Goal: Information Seeking & Learning: Learn about a topic

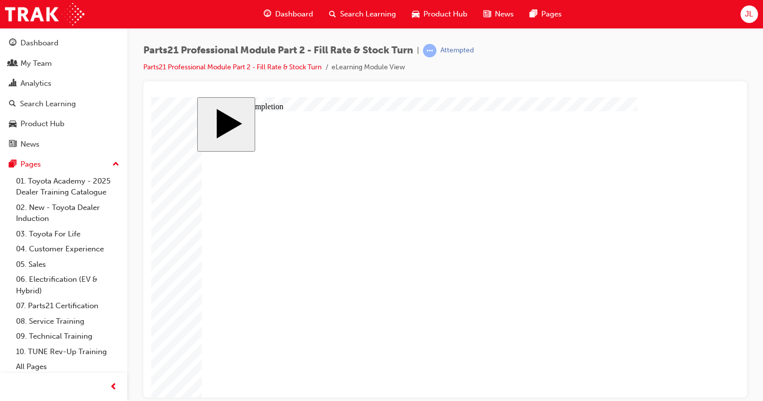
scroll to position [24, 0]
checkbox input "true"
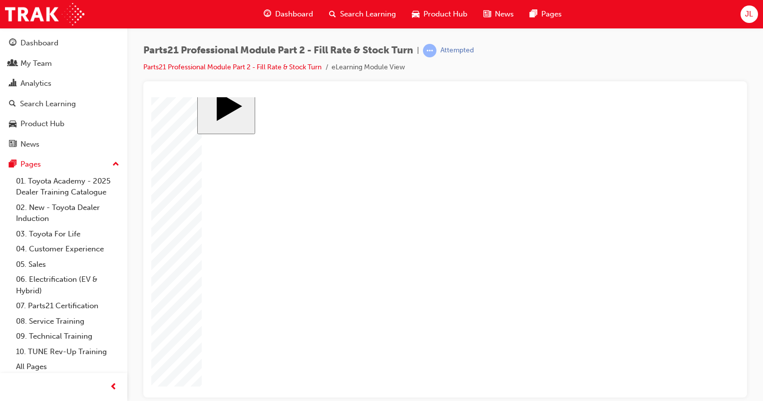
checkbox input "false"
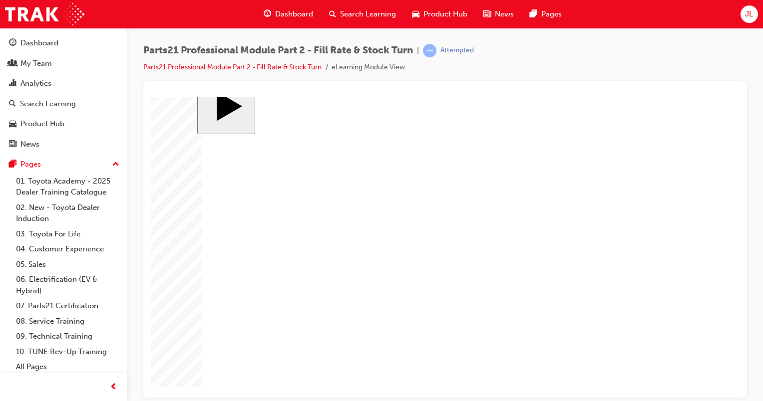
drag, startPoint x: 223, startPoint y: 268, endPoint x: 225, endPoint y: 261, distance: 7.3
checkbox input "false"
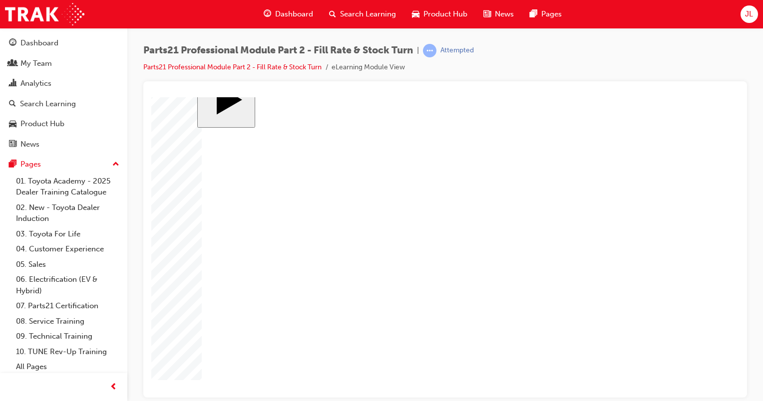
checkbox input "true"
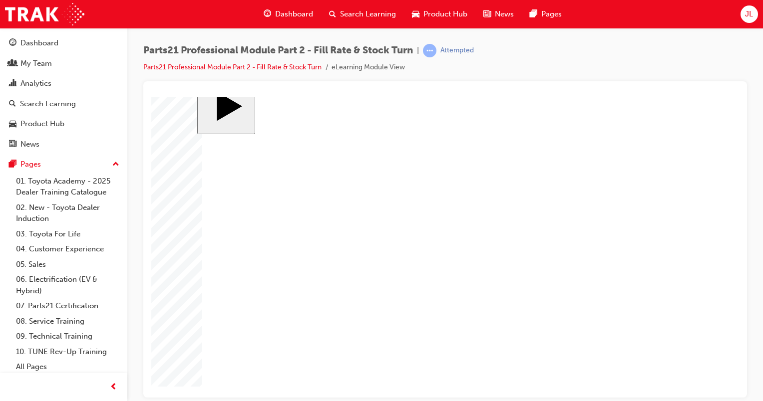
checkbox input "true"
checkbox input "false"
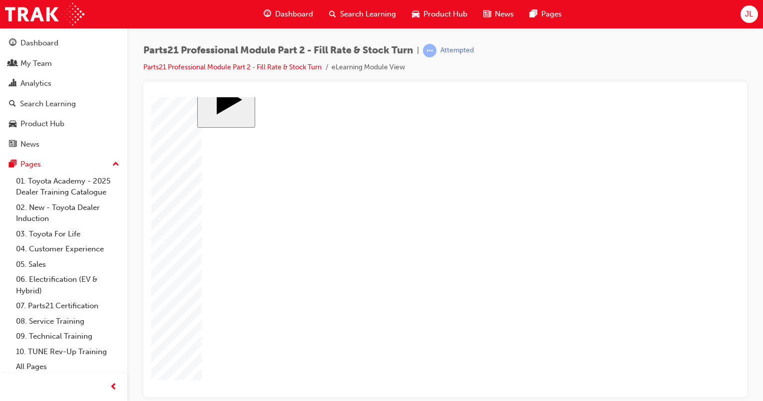
checkbox input "true"
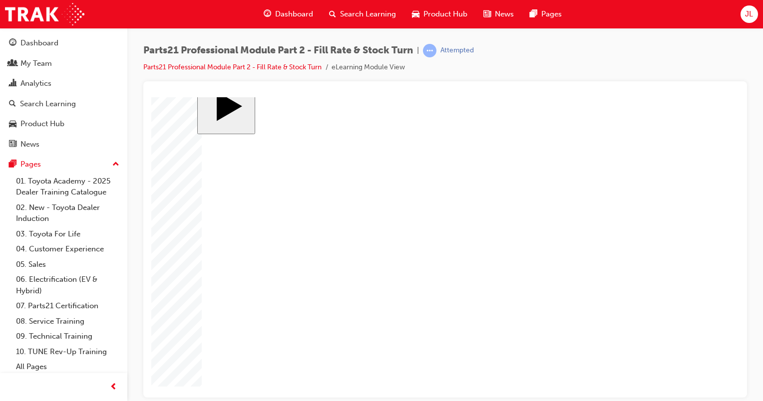
checkbox input "false"
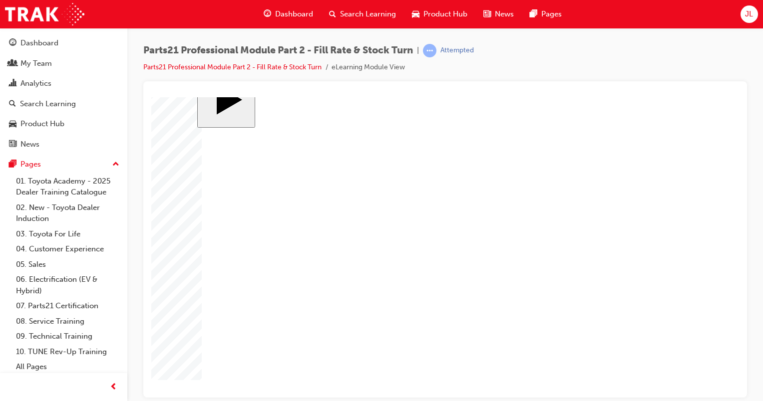
checkbox input "true"
drag, startPoint x: 452, startPoint y: 254, endPoint x: 389, endPoint y: 269, distance: 64.7
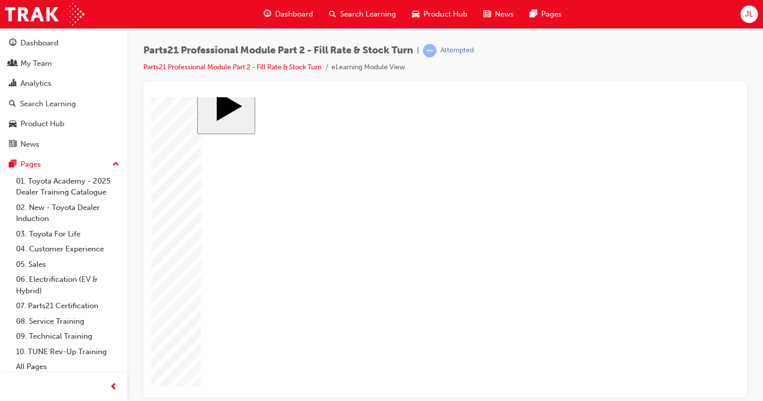
checkbox input "true"
checkbox input "false"
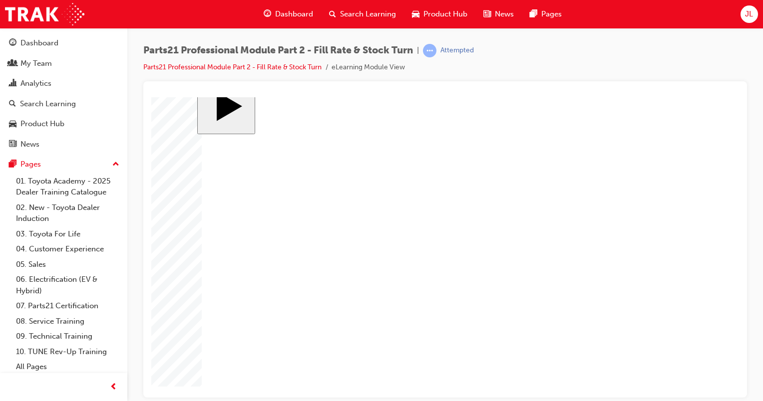
drag, startPoint x: 457, startPoint y: 269, endPoint x: 408, endPoint y: 272, distance: 49.0
checkbox input "true"
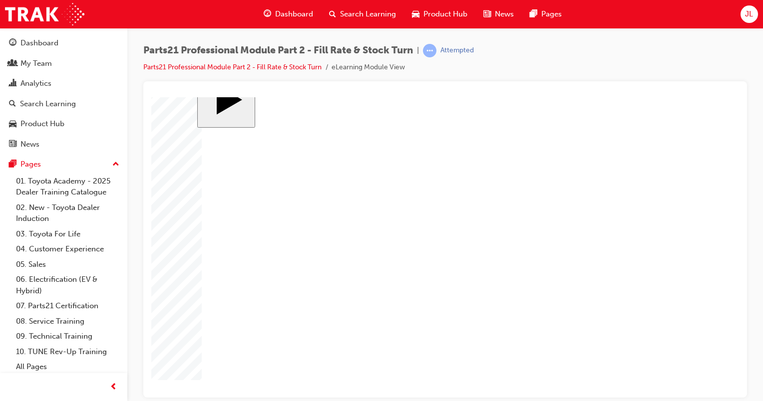
checkbox input "false"
drag, startPoint x: 454, startPoint y: 267, endPoint x: 393, endPoint y: 274, distance: 61.3
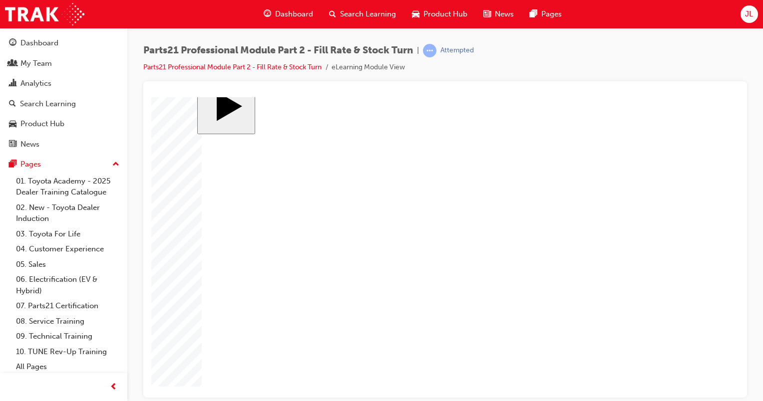
checkbox input "false"
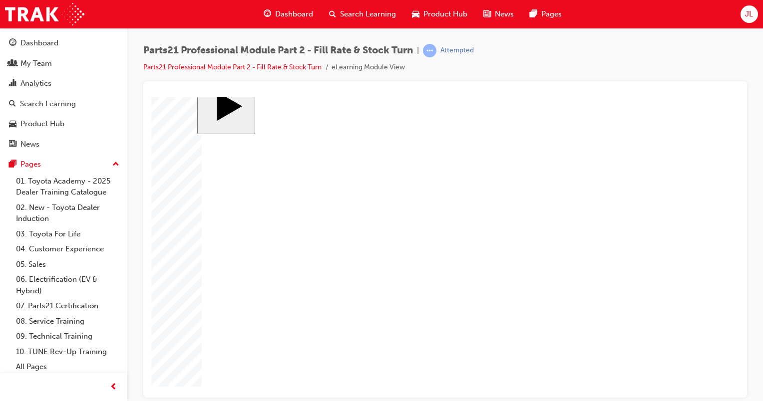
checkbox input "true"
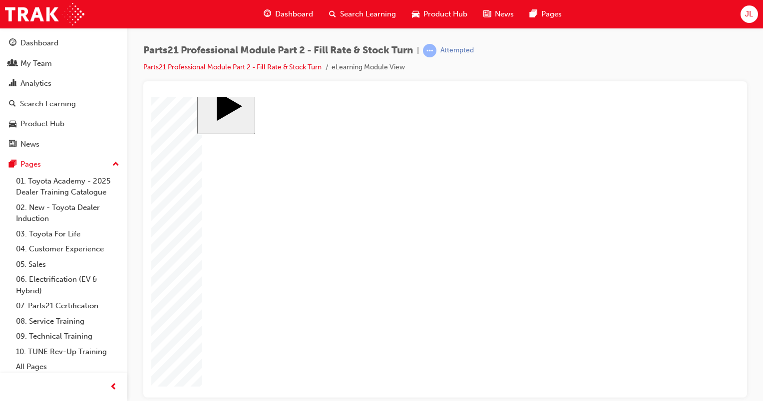
checkbox input "true"
checkbox input "false"
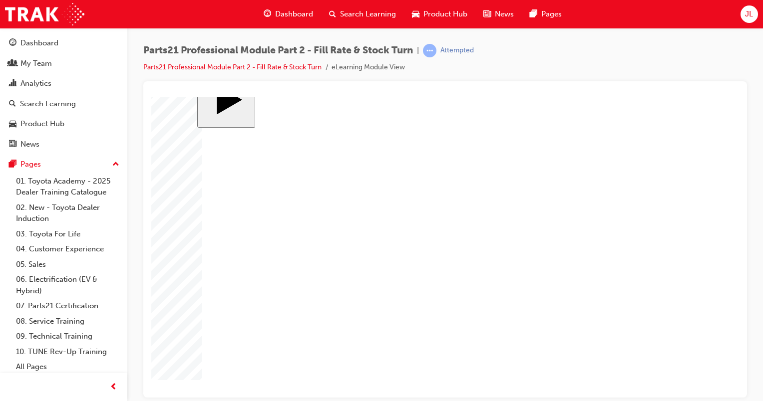
checkbox input "true"
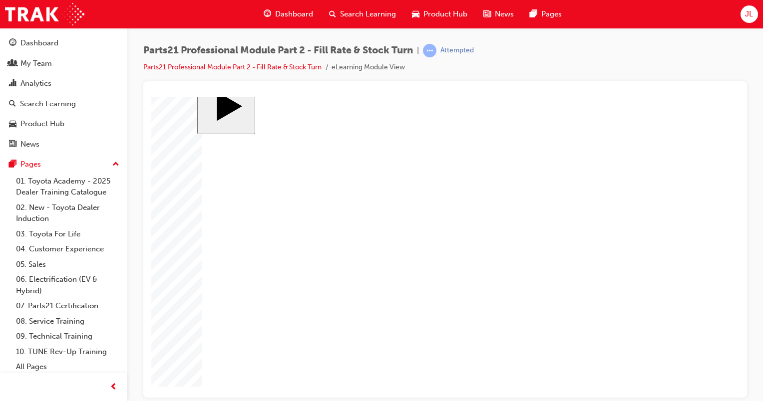
checkbox input "true"
checkbox input "false"
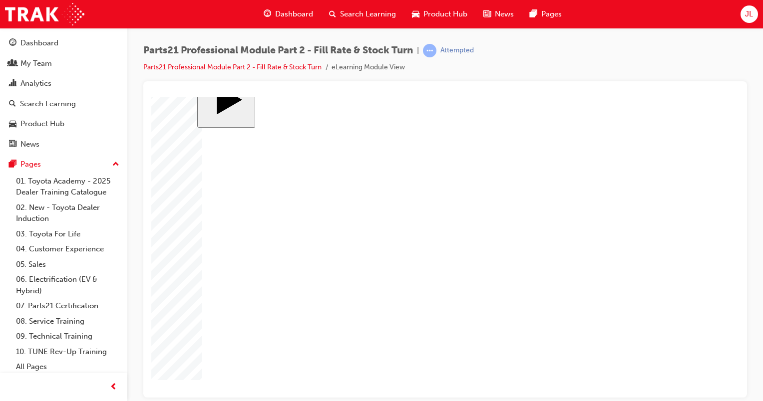
checkbox input "false"
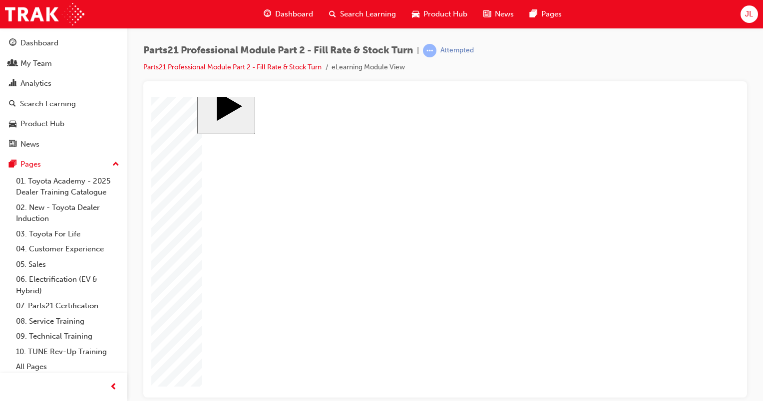
checkbox input "false"
checkbox input "true"
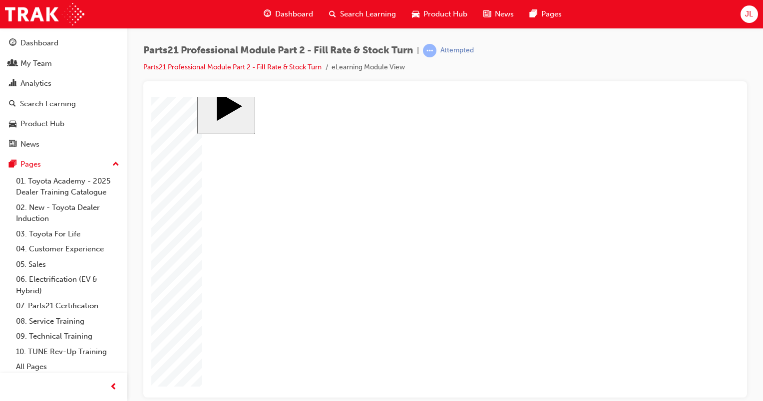
checkbox input "false"
checkbox input "true"
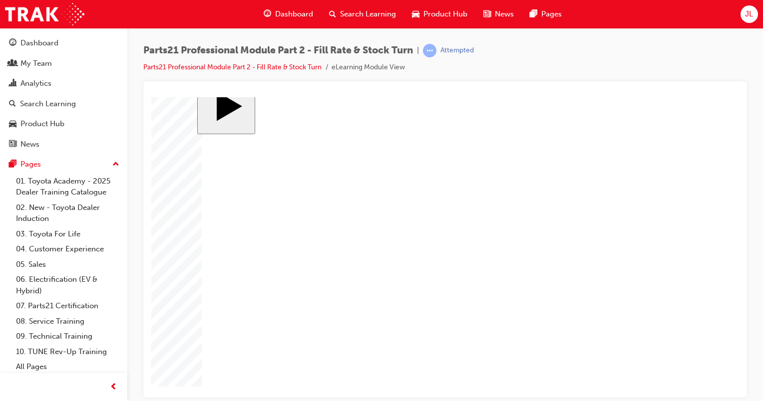
radio input "false"
radio input "true"
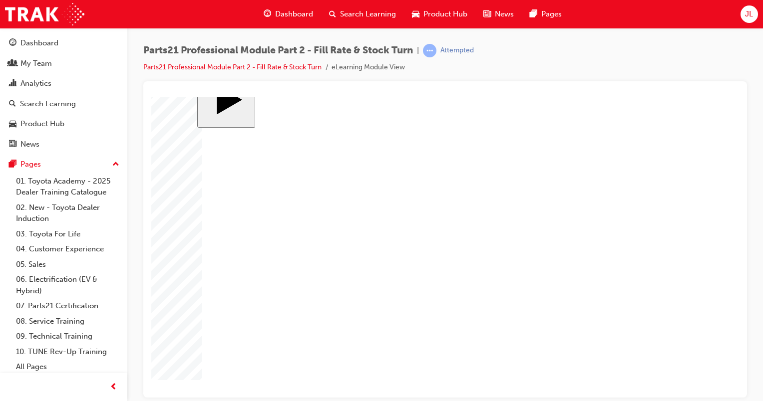
radio input "false"
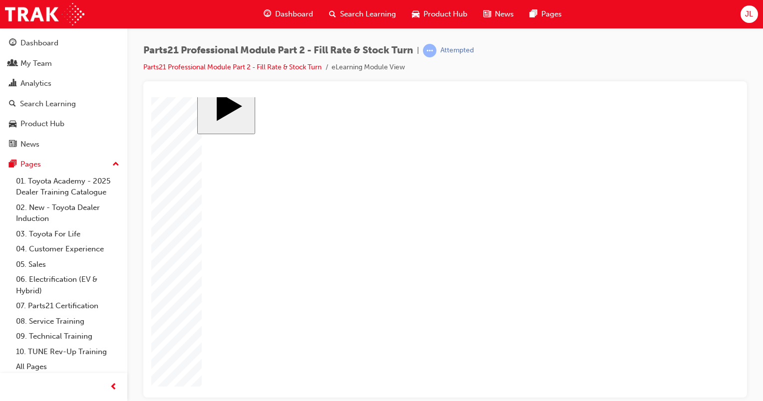
radio input "true"
